Goal: Find specific page/section: Find specific page/section

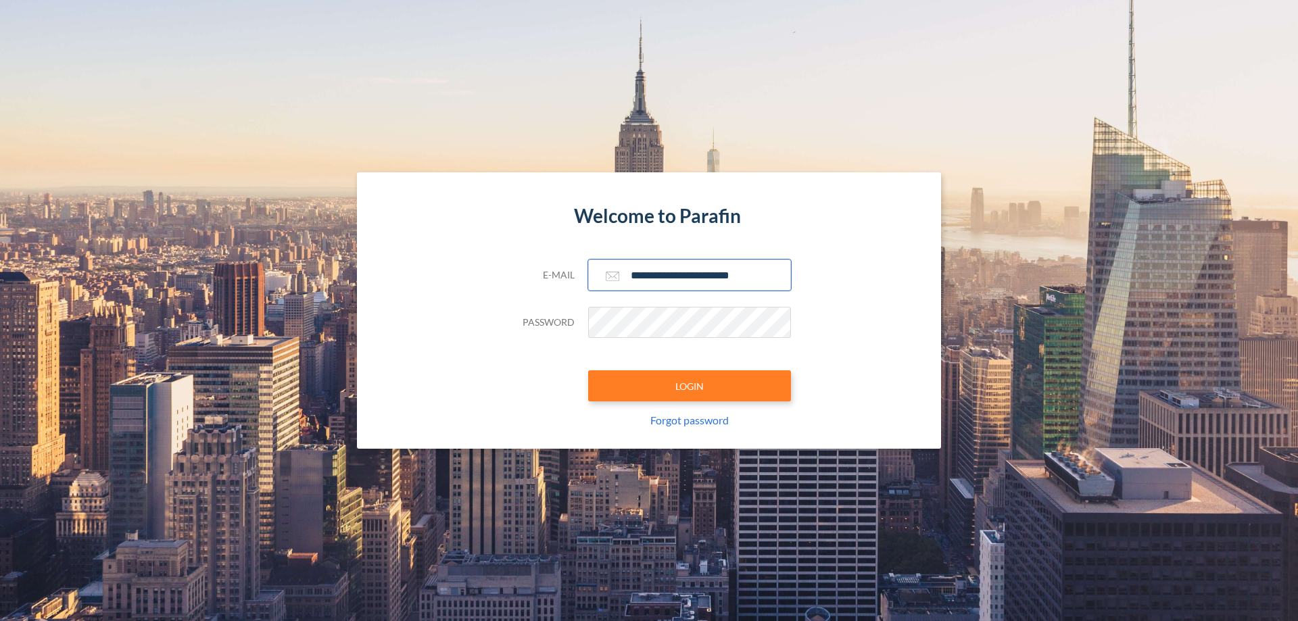
type input "**********"
click at [689, 386] on button "LOGIN" at bounding box center [689, 385] width 203 height 31
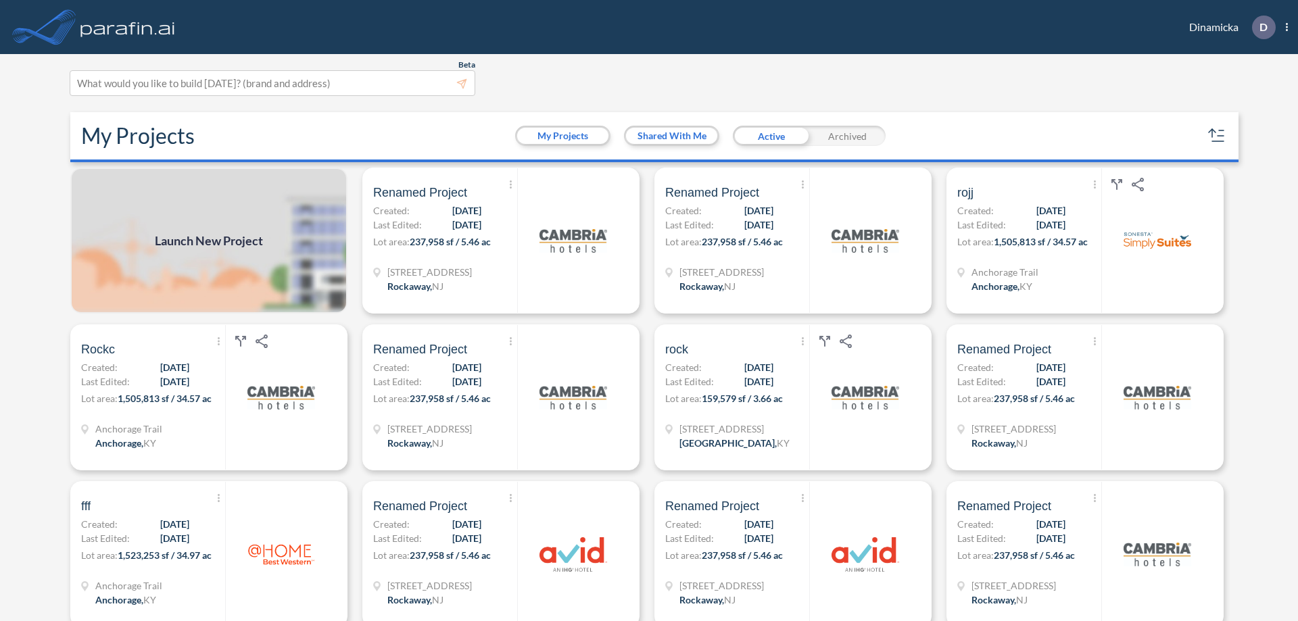
scroll to position [3, 0]
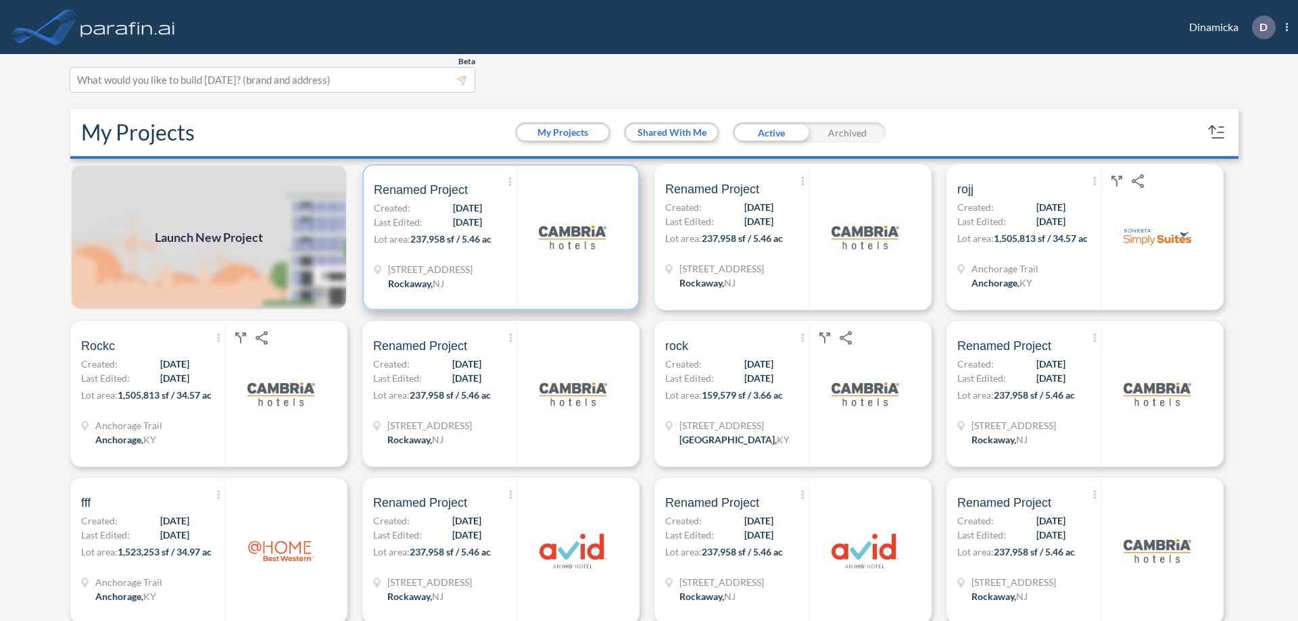
click at [498, 237] on p "Lot area: 237,958 sf / 5.46 ac" at bounding box center [445, 242] width 143 height 20
